Goal: Task Accomplishment & Management: Manage account settings

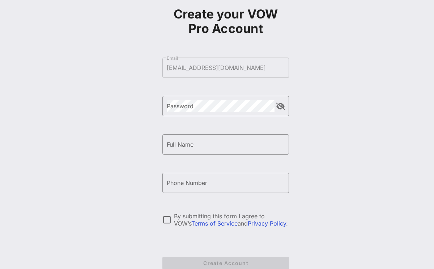
scroll to position [40, 0]
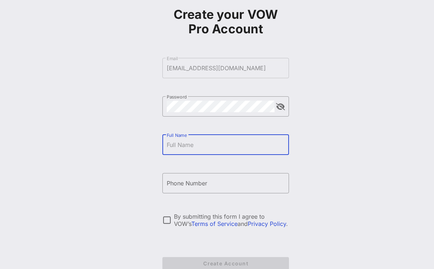
click at [186, 147] on input "Full Name" at bounding box center [226, 145] width 118 height 12
type input "[PERSON_NAME]"
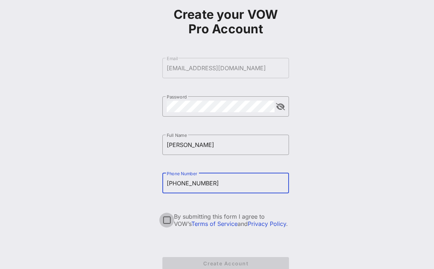
type input "[PHONE_NUMBER]"
click at [164, 219] on div at bounding box center [166, 220] width 12 height 12
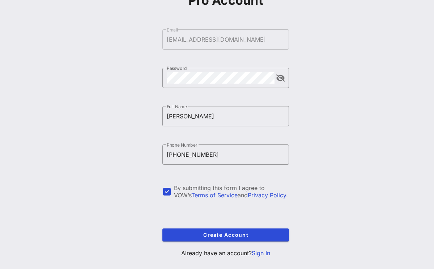
scroll to position [71, 0]
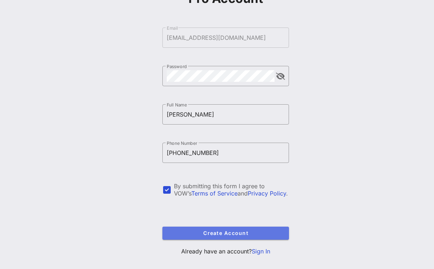
click at [243, 235] on span "Create Account" at bounding box center [225, 233] width 115 height 6
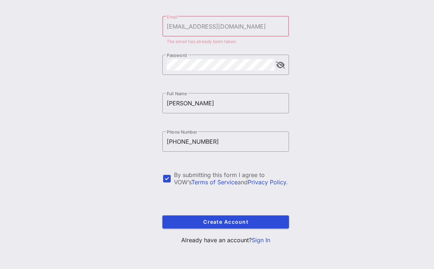
click at [262, 239] on link "Sign In" at bounding box center [261, 239] width 18 height 7
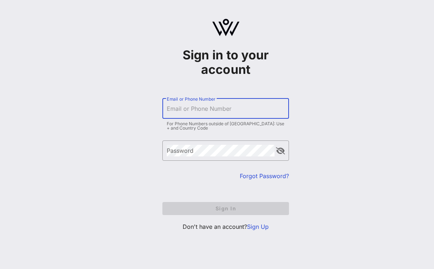
click at [217, 112] on input "Email or Phone Number" at bounding box center [226, 109] width 118 height 12
type input "[EMAIL_ADDRESS][DOMAIN_NAME]"
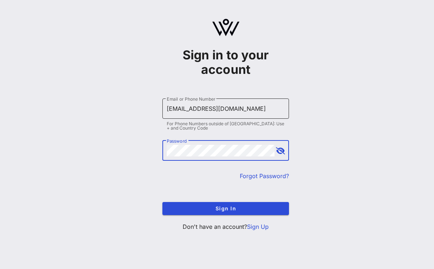
click at [162, 202] on button "Sign In" at bounding box center [225, 208] width 127 height 13
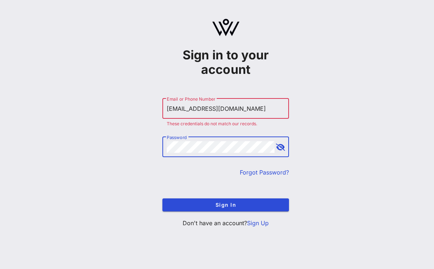
click at [126, 135] on div "Sign in to your account ​ Email or Phone Number [EMAIL_ADDRESS][DOMAIN_NAME] Th…" at bounding box center [225, 126] width 416 height 252
click at [162, 198] on button "Sign In" at bounding box center [225, 204] width 127 height 13
click at [264, 171] on link "Forgot Password?" at bounding box center [264, 171] width 49 height 7
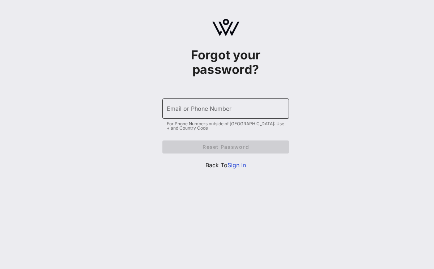
click at [207, 112] on input "Email or Phone Number" at bounding box center [226, 109] width 118 height 12
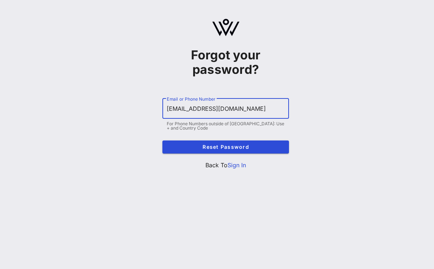
type input "[EMAIL_ADDRESS][DOMAIN_NAME]"
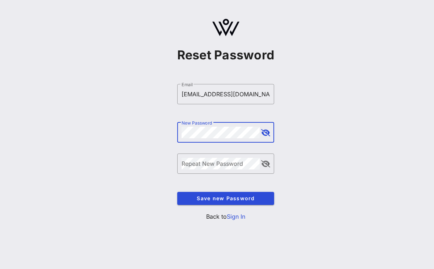
click at [265, 134] on button "append icon" at bounding box center [265, 132] width 9 height 7
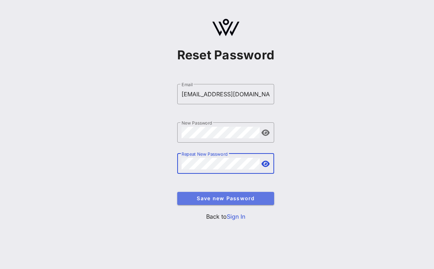
click at [214, 199] on span "Save new Password" at bounding box center [226, 198] width 86 height 6
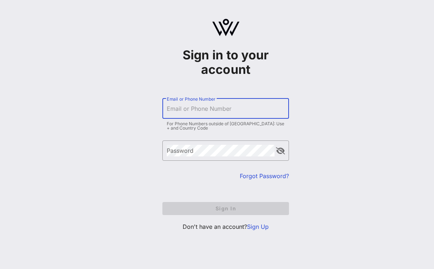
click at [207, 110] on input "Email or Phone Number" at bounding box center [226, 109] width 118 height 12
type input "[EMAIL_ADDRESS][DOMAIN_NAME]"
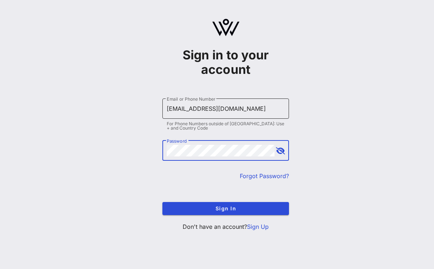
click at [162, 202] on button "Sign In" at bounding box center [225, 208] width 127 height 13
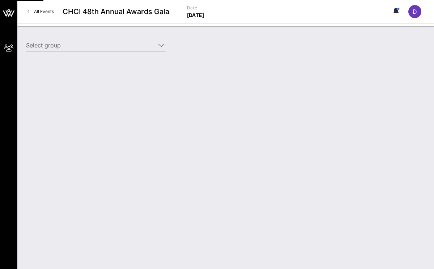
type input "Fanatics (Fanatics) [[PERSON_NAME], [EMAIL_ADDRESS][DOMAIN_NAME]]"
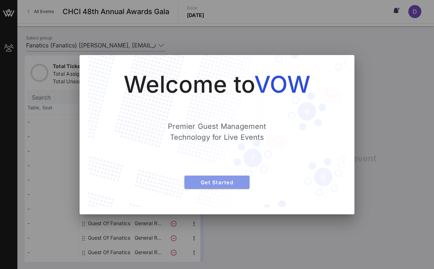
click at [233, 183] on span "Get Started" at bounding box center [216, 182] width 53 height 6
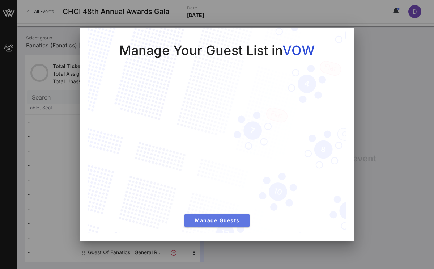
click at [223, 221] on span "Manage Guests" at bounding box center [216, 220] width 53 height 6
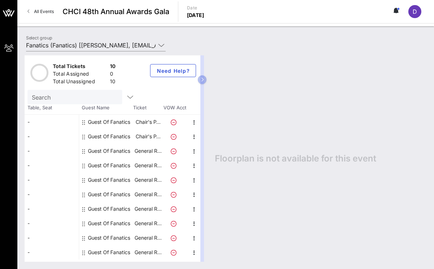
click at [110, 125] on div "Guest Of Fanatics" at bounding box center [109, 122] width 42 height 14
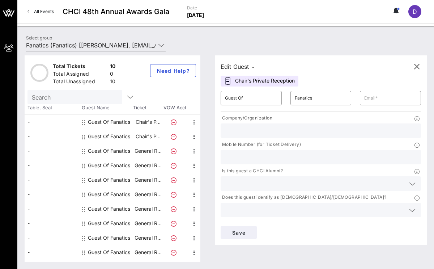
click at [246, 66] on div "Edit Guest -" at bounding box center [237, 66] width 34 height 10
click at [230, 66] on div "Edit Guest -" at bounding box center [237, 66] width 34 height 10
click at [251, 98] on input "Guest Of" at bounding box center [251, 98] width 52 height 12
click at [417, 68] on icon "button" at bounding box center [416, 66] width 9 height 9
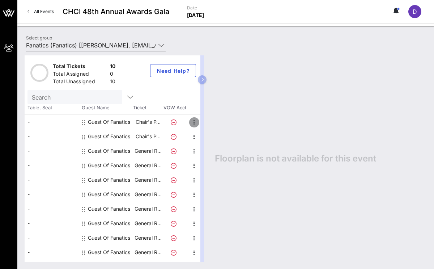
click at [192, 121] on icon "button" at bounding box center [194, 122] width 9 height 9
click at [210, 124] on div "Edit" at bounding box center [212, 124] width 14 height 6
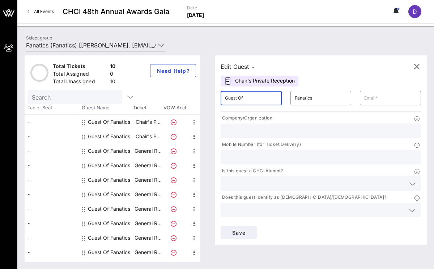
drag, startPoint x: 247, startPoint y: 97, endPoint x: 177, endPoint y: 90, distance: 70.5
click at [177, 90] on div "Total Tickets 10 Total Assigned 0 Total Unassigned 10 Need Help? Search Table, …" at bounding box center [226, 158] width 402 height 206
type input "Toretha"
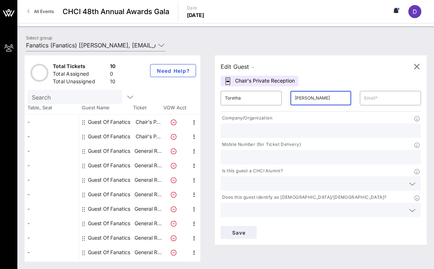
type input "McGuire"
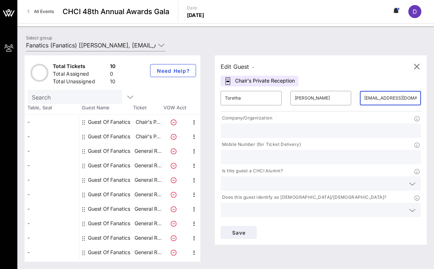
type input "tmcguire@fanatics.com"
click at [263, 132] on input "text" at bounding box center [321, 130] width 192 height 9
type input "Fanatics"
click at [292, 184] on input "text" at bounding box center [315, 183] width 180 height 9
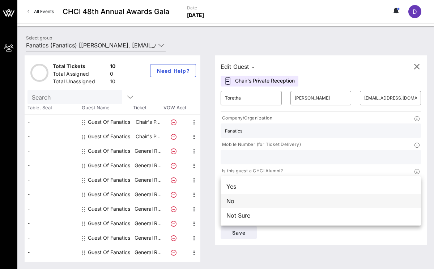
click at [276, 199] on div "No" at bounding box center [320, 200] width 200 height 14
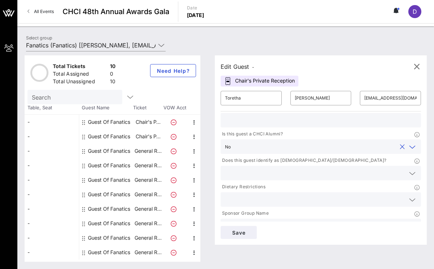
scroll to position [38, 0]
click at [274, 174] on input "text" at bounding box center [315, 171] width 180 height 9
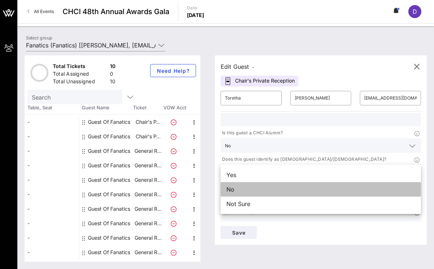
click at [269, 187] on div "No" at bounding box center [320, 189] width 200 height 14
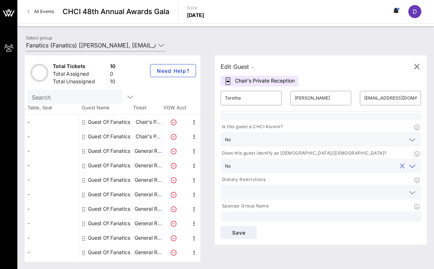
scroll to position [50, 0]
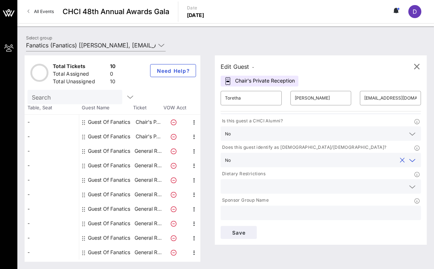
click at [261, 211] on input "text" at bounding box center [321, 212] width 192 height 9
type input "Fanatics"
click at [308, 185] on input "text" at bounding box center [315, 185] width 180 height 9
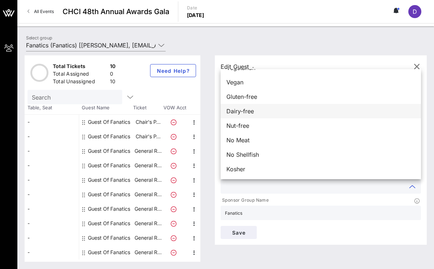
scroll to position [0, 0]
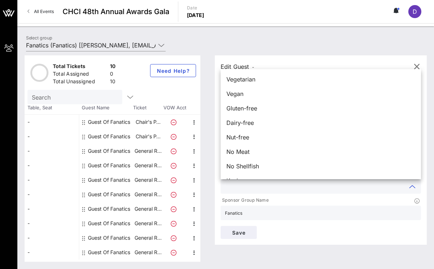
click at [347, 60] on div "Edit Guest - Chair's Private Reception ​ Toretha ​ McGuire ​ tmcguire@fanatics.…" at bounding box center [321, 149] width 212 height 189
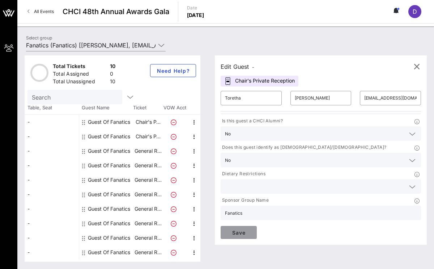
click at [243, 235] on span "Save" at bounding box center [238, 232] width 25 height 6
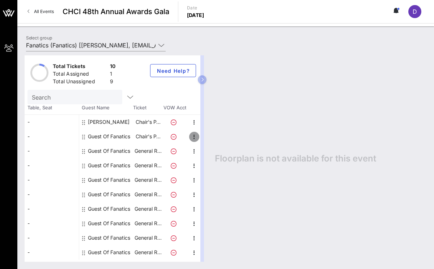
click at [197, 135] on icon "button" at bounding box center [194, 136] width 9 height 9
click at [210, 139] on div "Edit" at bounding box center [212, 139] width 14 height 6
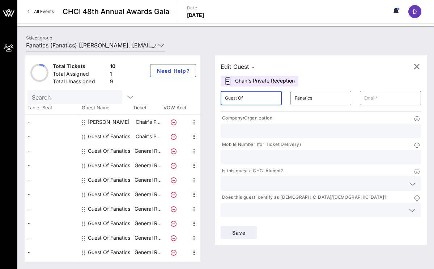
drag, startPoint x: 262, startPoint y: 100, endPoint x: 184, endPoint y: 87, distance: 79.1
click at [184, 87] on div "Total Tickets 10 Total Assigned 1 Total Unassigned 9 Need Help? Search Table, S…" at bounding box center [226, 158] width 402 height 206
type input "Edwin"
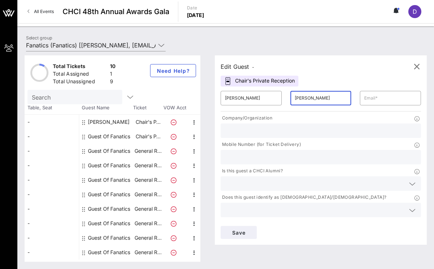
type input "Saucedo"
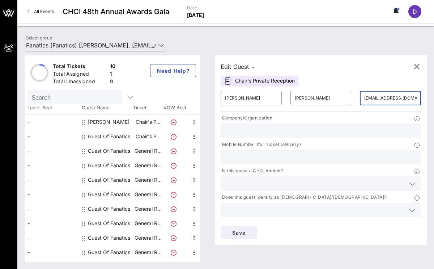
type input "esaucedo@fanatics.com"
click at [282, 129] on input "text" at bounding box center [321, 130] width 192 height 9
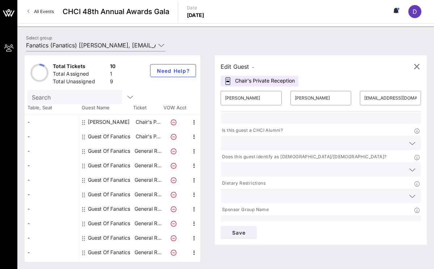
scroll to position [50, 0]
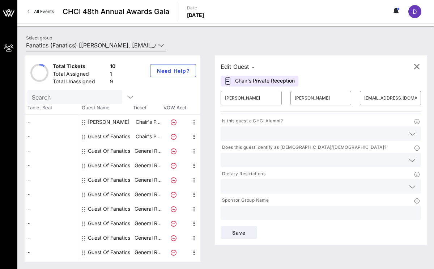
type input "Fanatics"
click at [266, 212] on input "text" at bounding box center [321, 212] width 192 height 9
type input "Fanatics"
click at [231, 232] on span "Save" at bounding box center [238, 232] width 25 height 6
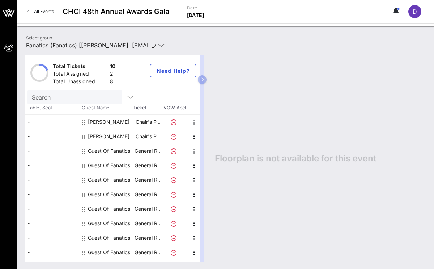
click at [84, 151] on icon at bounding box center [83, 151] width 3 height 6
click at [194, 151] on icon "button" at bounding box center [194, 151] width 9 height 9
click at [213, 154] on div "Edit" at bounding box center [212, 153] width 14 height 6
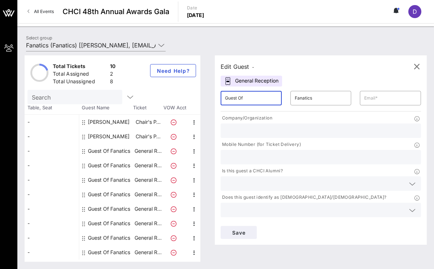
drag, startPoint x: 249, startPoint y: 96, endPoint x: 184, endPoint y: 96, distance: 64.7
click at [184, 96] on div "Total Tickets 10 Total Assigned 2 Total Unassigned 8 Need Help? Search Table, S…" at bounding box center [226, 158] width 402 height 206
type input "Alejandro"
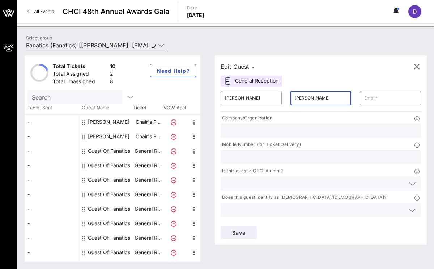
type input "Valderrabano"
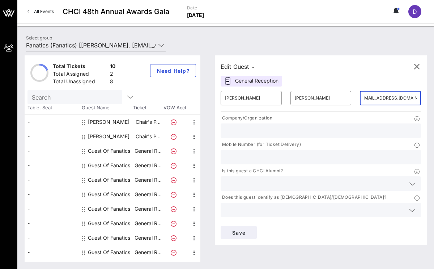
scroll to position [0, 8]
type input "avalderrabano@fanatics.com"
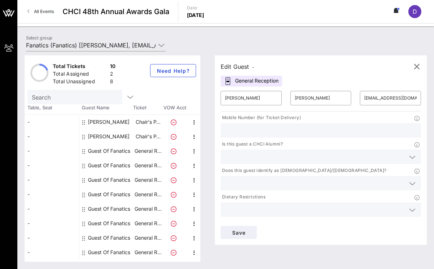
scroll to position [28, 0]
type input "Fanatics"
click at [297, 184] on input "text" at bounding box center [315, 181] width 180 height 9
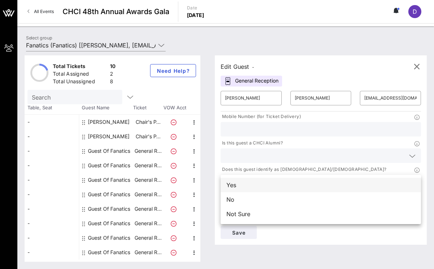
click at [275, 187] on div "Yes" at bounding box center [320, 184] width 200 height 14
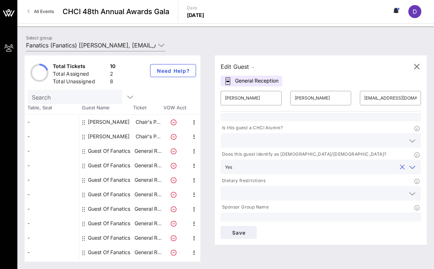
scroll to position [50, 0]
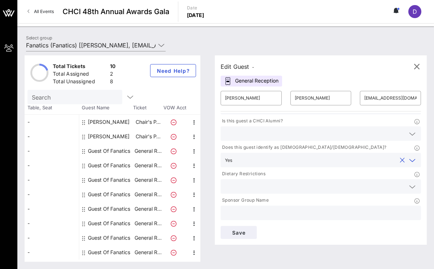
click at [271, 214] on input "text" at bounding box center [321, 212] width 192 height 9
type input "Fanatics"
click at [236, 231] on span "Save" at bounding box center [238, 232] width 25 height 6
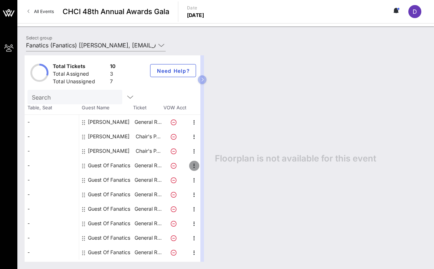
click at [194, 164] on icon "button" at bounding box center [194, 165] width 9 height 9
click at [205, 167] on div "Edit" at bounding box center [212, 168] width 14 height 6
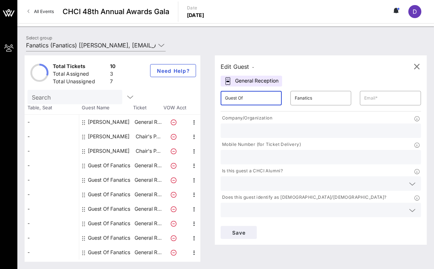
drag, startPoint x: 255, startPoint y: 100, endPoint x: 200, endPoint y: 91, distance: 56.1
click at [200, 91] on div "Total Tickets 10 Total Assigned 3 Total Unassigned 7 Need Help? Search Table, S…" at bounding box center [226, 158] width 402 height 206
type input "Alma"
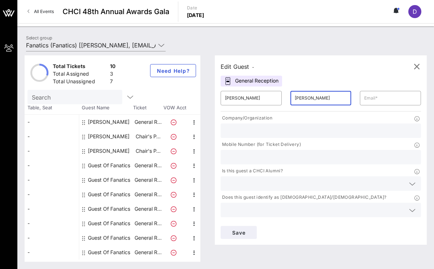
type input "Barreras"
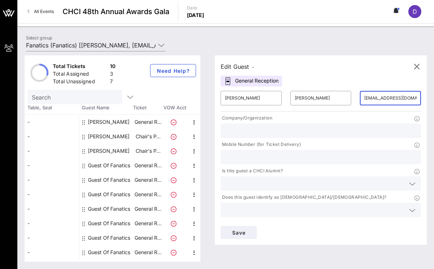
type input "almabarreras@gmail.com"
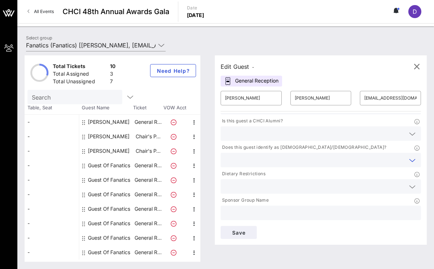
click at [277, 213] on input "text" at bounding box center [321, 212] width 192 height 9
type input "Fanatics"
click at [243, 234] on span "Save" at bounding box center [238, 232] width 25 height 6
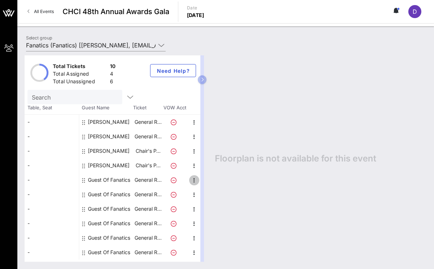
click at [193, 181] on icon "button" at bounding box center [194, 180] width 9 height 9
click at [207, 184] on div "Edit" at bounding box center [212, 182] width 14 height 6
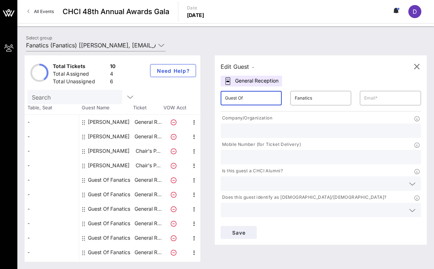
drag, startPoint x: 248, startPoint y: 101, endPoint x: 196, endPoint y: 92, distance: 52.1
click at [196, 92] on div "Total Tickets 10 Total Assigned 4 Total Unassigned 6 Need Help? Search Table, S…" at bounding box center [226, 158] width 402 height 206
type input "Jose"
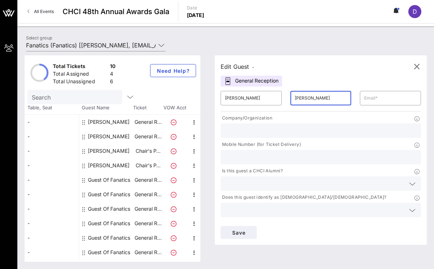
type input "Leoncio"
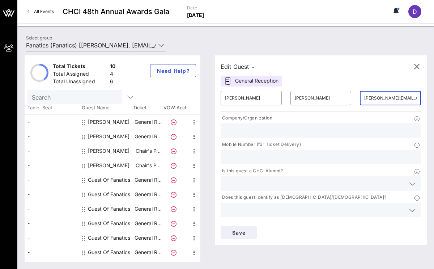
scroll to position [0, 3]
type input "jose.leoncio@fwc2026.org"
type input "FIFA"
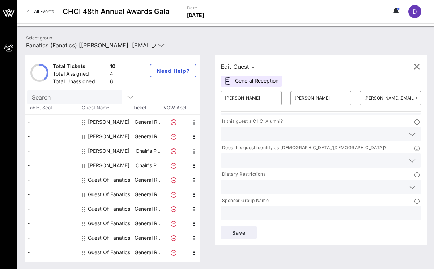
scroll to position [50, 0]
click at [274, 214] on input "text" at bounding box center [321, 212] width 192 height 9
type input "Fanatics"
click at [236, 233] on span "Save" at bounding box center [238, 232] width 25 height 6
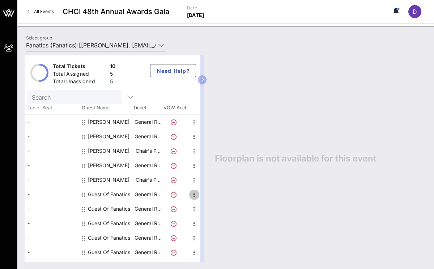
click at [192, 194] on icon "button" at bounding box center [194, 194] width 9 height 9
click at [206, 199] on div "Edit" at bounding box center [212, 197] width 14 height 6
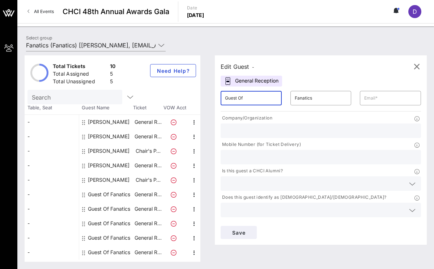
drag, startPoint x: 250, startPoint y: 98, endPoint x: 194, endPoint y: 91, distance: 56.2
click at [194, 91] on div "Total Tickets 10 Total Assigned 5 Total Unassigned 5 Need Help? Search Table, S…" at bounding box center [226, 158] width 402 height 206
type input "Sara"
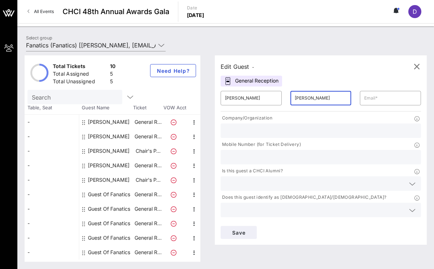
type input "Toussaint"
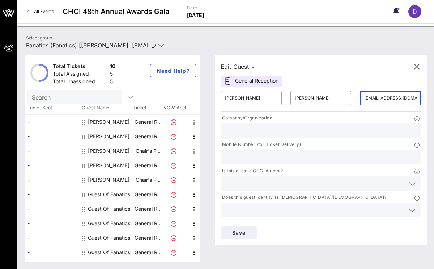
type input "stoussaint@tmjwf.com"
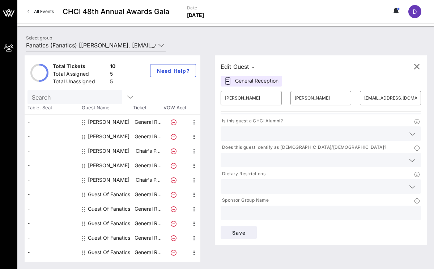
type input "TMJ"
click at [246, 211] on input "text" at bounding box center [321, 212] width 192 height 9
type input "Fanatics"
click at [239, 231] on span "Save" at bounding box center [238, 232] width 25 height 6
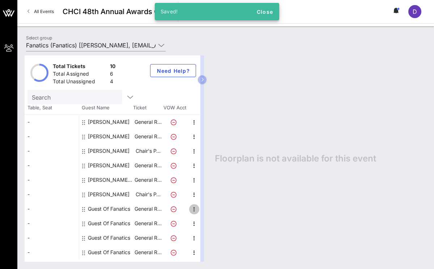
click at [193, 209] on icon "button" at bounding box center [194, 209] width 9 height 9
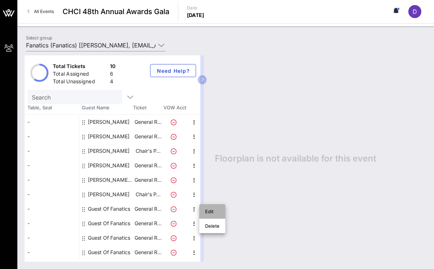
click at [209, 211] on div "Edit" at bounding box center [212, 211] width 14 height 6
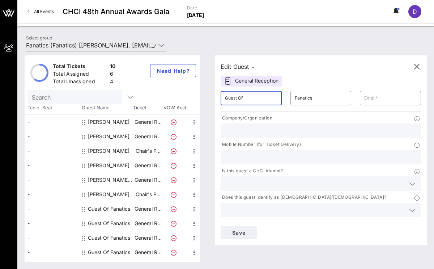
drag, startPoint x: 249, startPoint y: 100, endPoint x: 194, endPoint y: 92, distance: 55.6
click at [194, 92] on div "Total Tickets 10 Total Assigned 6 Total Unassigned 4 Need Help? Search Table, S…" at bounding box center [226, 158] width 402 height 206
type input "Janelly"
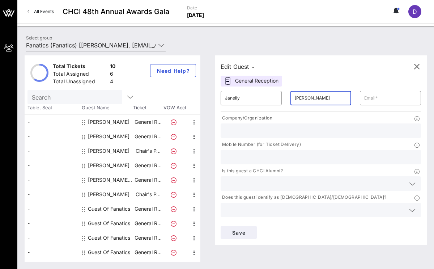
type input "Farias"
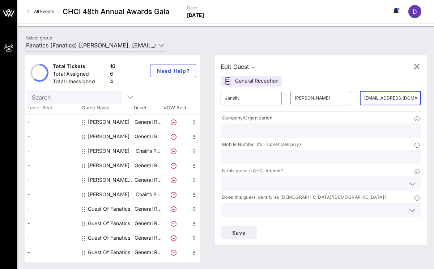
type input "[EMAIL_ADDRESS][DOMAIN_NAME]"
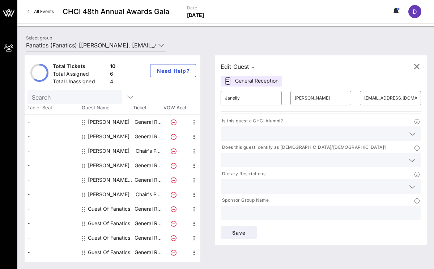
click at [265, 210] on input "text" at bounding box center [321, 212] width 192 height 9
type input "Fanatics"
click at [235, 231] on span "Save" at bounding box center [238, 232] width 25 height 6
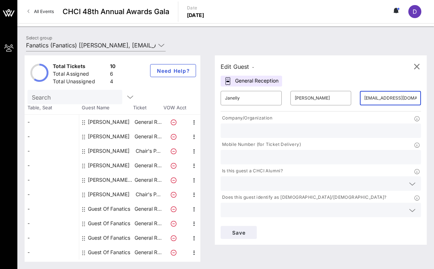
drag, startPoint x: 414, startPoint y: 99, endPoint x: 364, endPoint y: 94, distance: 50.5
click at [364, 94] on input "[EMAIL_ADDRESS][DOMAIN_NAME]" at bounding box center [390, 98] width 52 height 12
type input "daniel.kidera@gmail.com"
click at [369, 74] on div "Edit Guest - General Reception ​ Janelly ​ Farias ​ daniel.kidera@gmail.com Com…" at bounding box center [321, 149] width 212 height 189
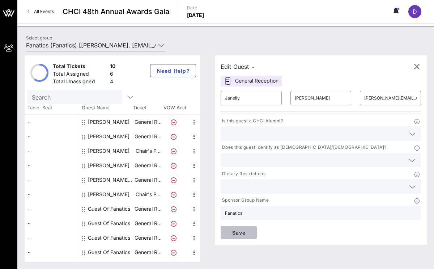
click at [237, 233] on span "Save" at bounding box center [238, 232] width 25 height 6
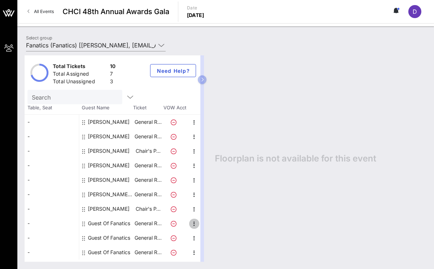
click at [192, 222] on icon "button" at bounding box center [194, 223] width 9 height 9
click at [202, 224] on div "Edit" at bounding box center [212, 225] width 26 height 14
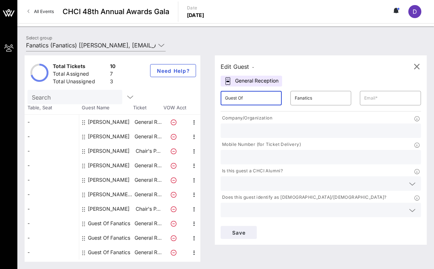
drag, startPoint x: 254, startPoint y: 98, endPoint x: 200, endPoint y: 92, distance: 54.8
click at [200, 92] on div "Total Tickets 10 Total Assigned 7 Total Unassigned 3 Need Help? Search Table, S…" at bounding box center [226, 158] width 402 height 206
type input "Rebeca"
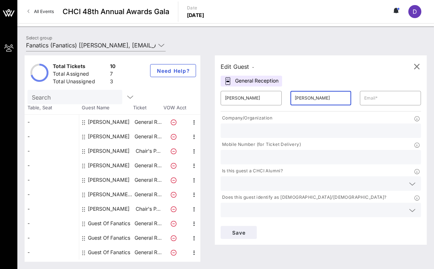
type input "Bernal"
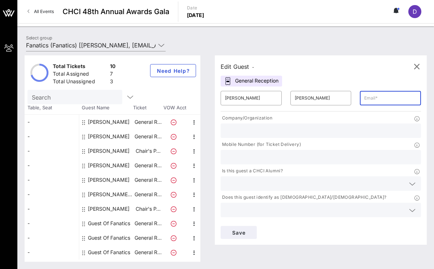
click at [391, 99] on input "text" at bounding box center [390, 98] width 52 height 12
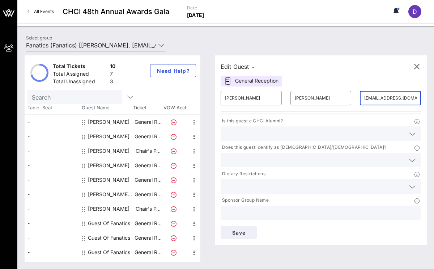
type input "dkidera@fanaticsinc.com"
click at [284, 214] on input "text" at bounding box center [321, 212] width 192 height 9
type input "Fanatics"
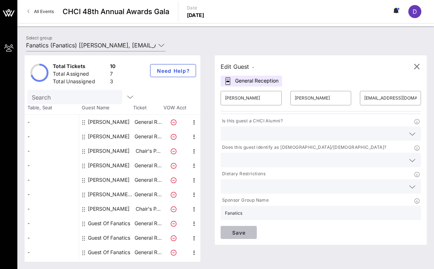
click at [239, 234] on span "Save" at bounding box center [238, 232] width 25 height 6
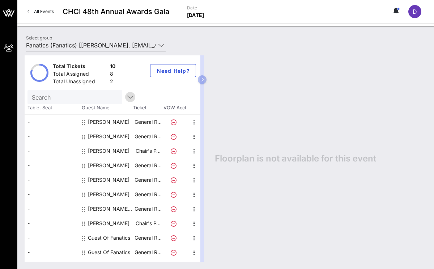
click at [126, 98] on icon "button" at bounding box center [130, 97] width 9 height 9
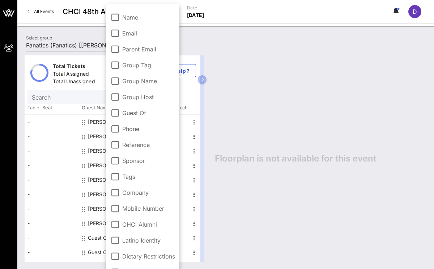
click at [257, 121] on div "Floorplan is not available for this event" at bounding box center [316, 158] width 219 height 206
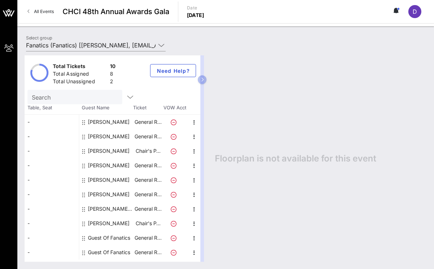
click at [414, 13] on span "D" at bounding box center [414, 11] width 4 height 7
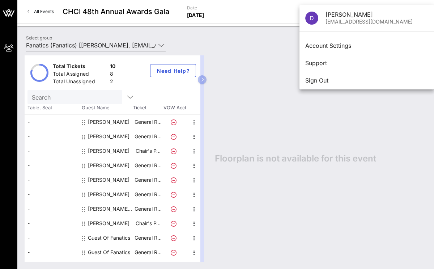
click at [350, 129] on div "Floorplan is not available for this event" at bounding box center [316, 158] width 219 height 206
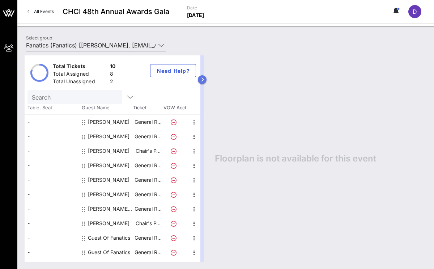
click at [202, 78] on icon "button" at bounding box center [202, 79] width 3 height 4
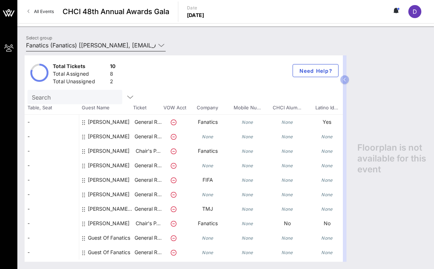
click at [161, 44] on icon at bounding box center [161, 45] width 7 height 9
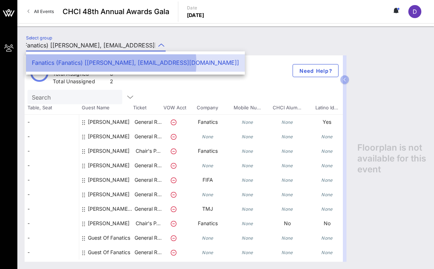
click at [145, 63] on div "Fanatics (Fanatics) [Daniel Kidera, dkidera@fanatics.com]" at bounding box center [135, 62] width 207 height 7
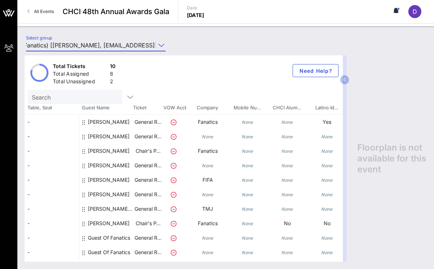
scroll to position [0, 0]
click at [172, 237] on icon at bounding box center [174, 238] width 6 height 6
click at [174, 239] on icon at bounding box center [174, 238] width 6 height 6
click at [344, 80] on icon "button" at bounding box center [344, 79] width 3 height 4
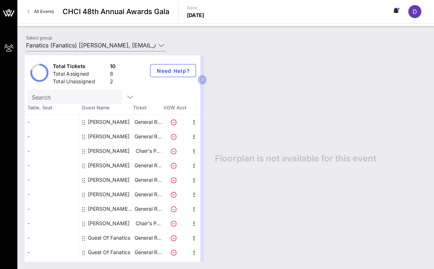
click at [29, 237] on div "-" at bounding box center [52, 237] width 54 height 14
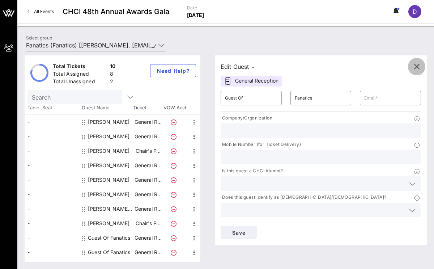
click at [419, 67] on icon "button" at bounding box center [416, 66] width 9 height 9
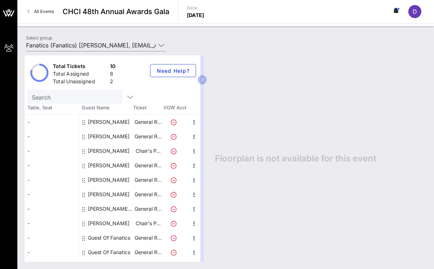
click at [49, 15] on link "All Events" at bounding box center [40, 12] width 35 height 12
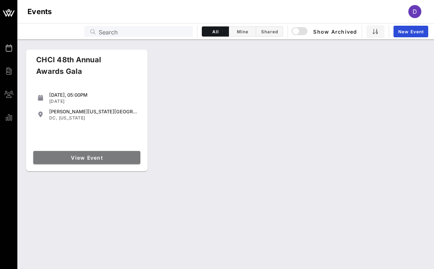
click at [111, 155] on span "View Event" at bounding box center [86, 157] width 101 height 6
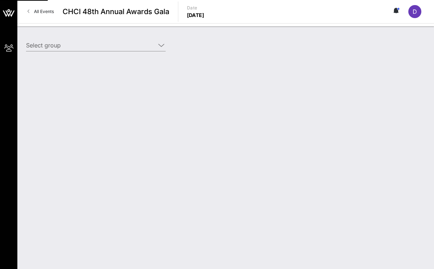
type input "Fanatics (Fanatics) [Daniel Kidera, dkidera@fanatics.com]"
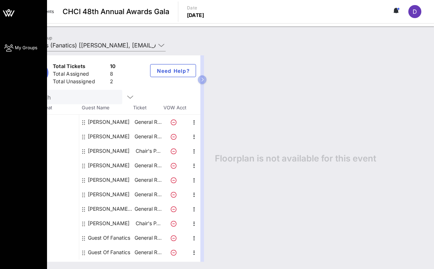
click at [32, 46] on span "My Groups" at bounding box center [26, 47] width 22 height 7
click at [8, 12] on icon at bounding box center [8, 12] width 17 height 17
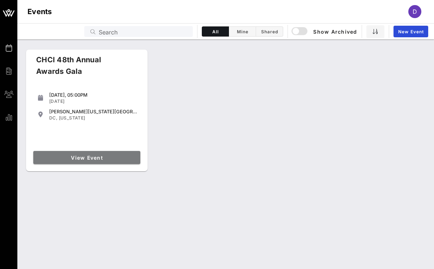
click at [80, 159] on span "View Event" at bounding box center [86, 157] width 101 height 6
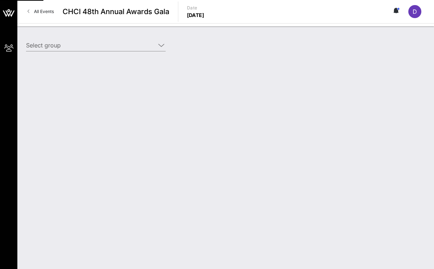
type input "Fanatics (Fanatics) [Daniel Kidera, dkidera@fanatics.com]"
